Goal: Task Accomplishment & Management: Use online tool/utility

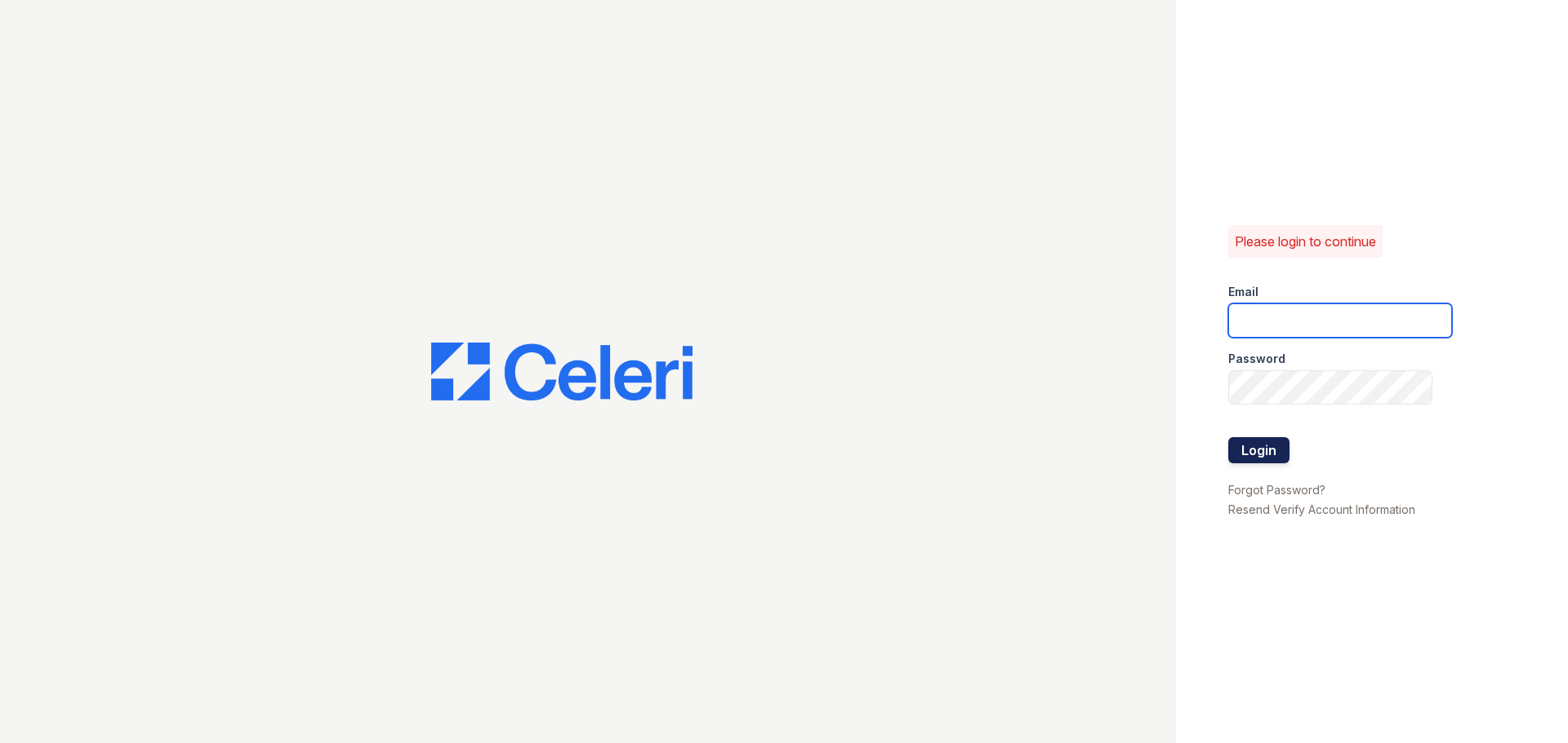
type input "ednar@loganpm.com"
click at [1252, 445] on button "Login" at bounding box center [1258, 450] width 61 height 26
